Goal: Book appointment/travel/reservation

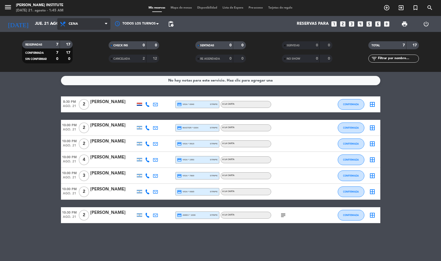
click at [89, 22] on span "Cena" at bounding box center [83, 24] width 53 height 12
click at [81, 46] on div "menu [PERSON_NAME] Institute [DATE] 21. agosto - 1:45 AM Mis reservas Mapa de m…" at bounding box center [220, 36] width 441 height 72
click at [32, 24] on input "jue. 21 ago." at bounding box center [58, 24] width 53 height 10
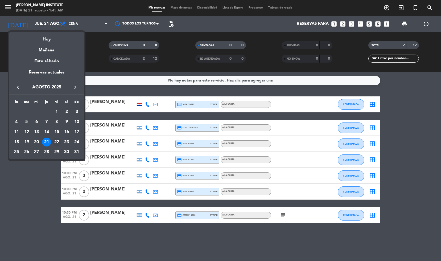
click at [56, 142] on div "22" at bounding box center [56, 142] width 9 height 9
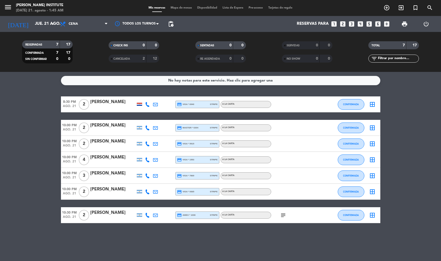
type input "vie. 22 ago."
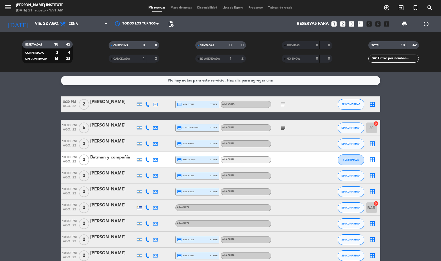
click at [234, 7] on span "Lista de Espera" at bounding box center [233, 7] width 26 height 3
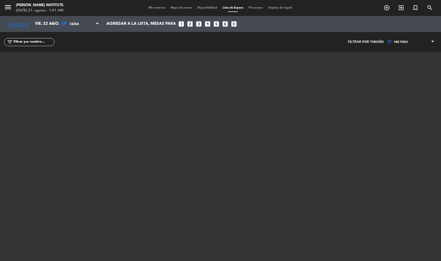
click at [205, 9] on span "Disponibilidad" at bounding box center [207, 7] width 25 height 3
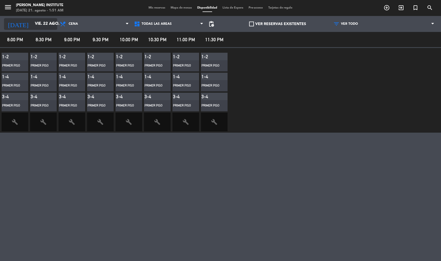
click at [42, 26] on input "vie. 22 ago." at bounding box center [58, 24] width 53 height 10
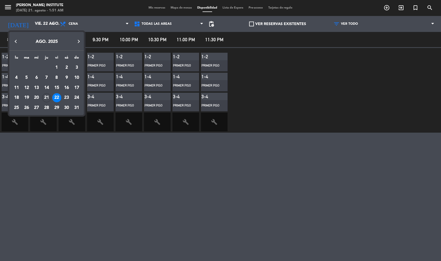
click at [58, 97] on div "22" at bounding box center [56, 97] width 9 height 9
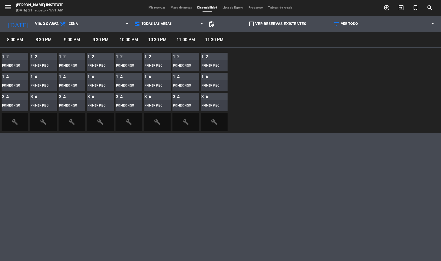
click at [18, 80] on div "1-4" at bounding box center [15, 76] width 27 height 7
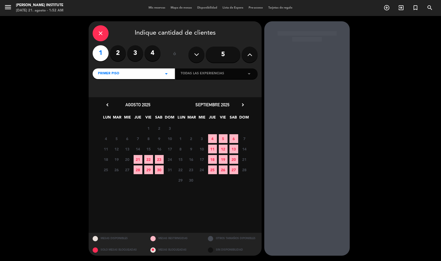
click at [38, 113] on div "close Indique cantidad de clientes 1 2 3 4 ó 5 PRIMER PISO arrow_drop_down Toda…" at bounding box center [220, 138] width 441 height 245
click at [93, 38] on div "close Indique cantidad de clientes" at bounding box center [175, 33] width 165 height 16
click at [96, 33] on div "close" at bounding box center [101, 33] width 16 height 16
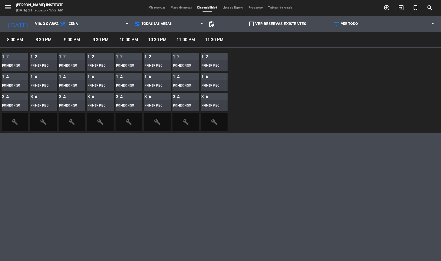
click at [254, 24] on label "VER RESERVAS EXISTENTES" at bounding box center [277, 24] width 57 height 6
click at [278, 24] on input "VER RESERVAS EXISTENTES" at bounding box center [278, 24] width 0 height 0
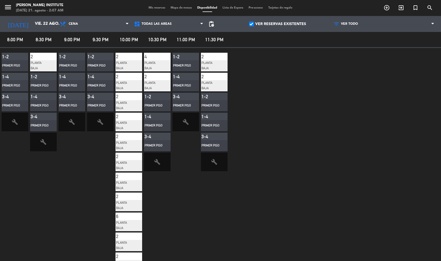
click at [47, 145] on span "build" at bounding box center [43, 142] width 27 height 19
